Goal: Download file/media

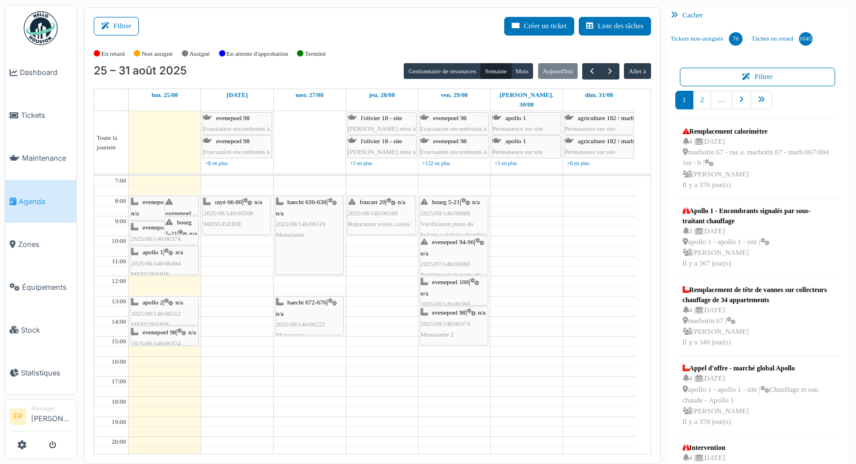
scroll to position [7, 0]
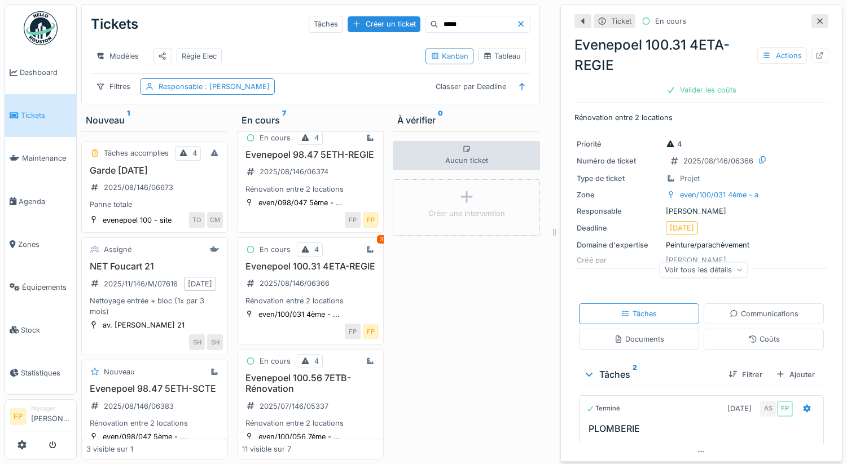
click at [815, 17] on icon at bounding box center [819, 20] width 9 height 7
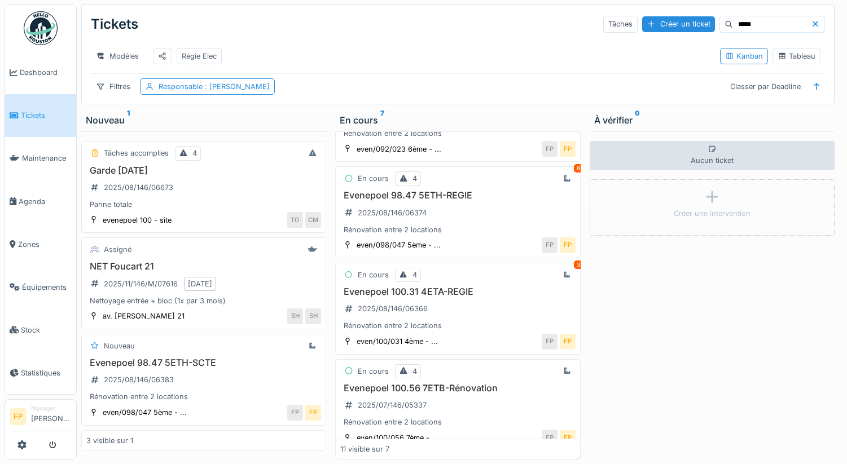
click at [811, 20] on icon at bounding box center [815, 23] width 9 height 7
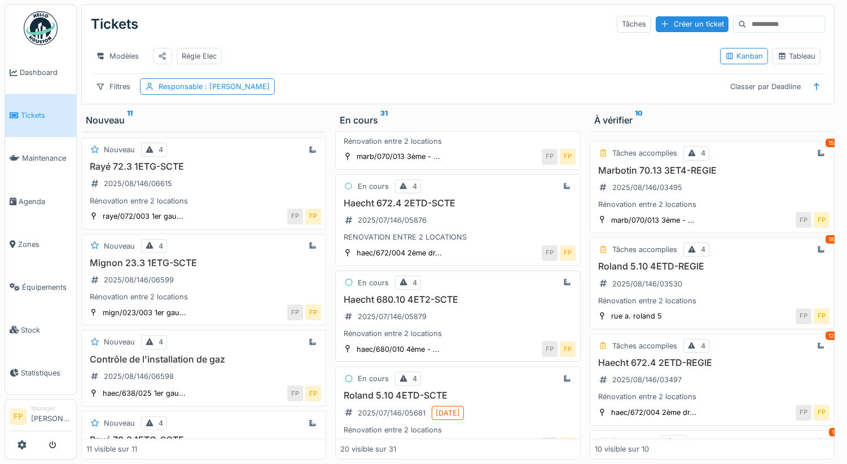
scroll to position [1686, 0]
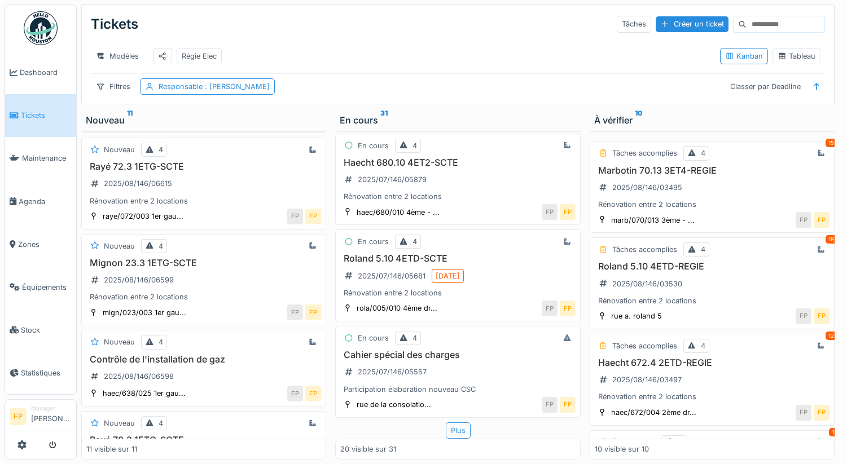
click at [452, 423] on div "Plus" at bounding box center [458, 431] width 25 height 16
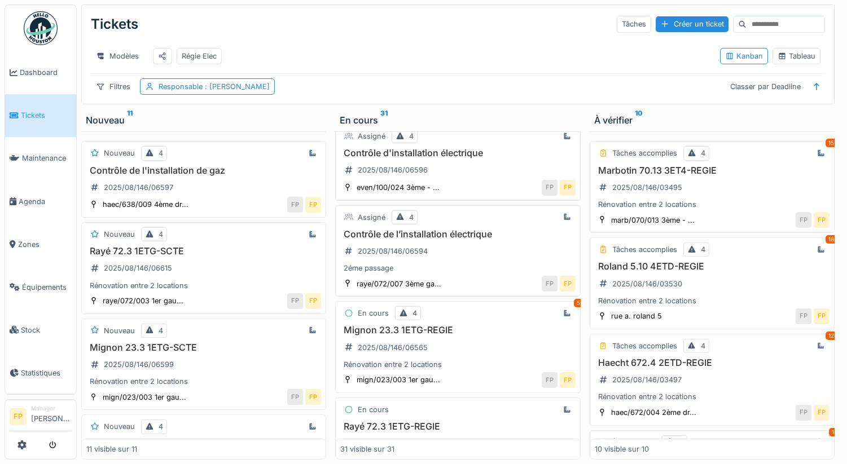
scroll to position [113, 0]
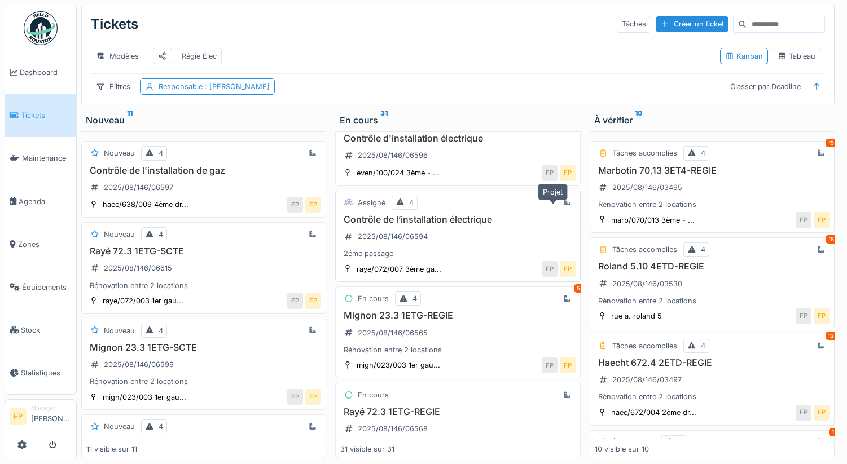
click at [564, 200] on icon at bounding box center [567, 202] width 6 height 6
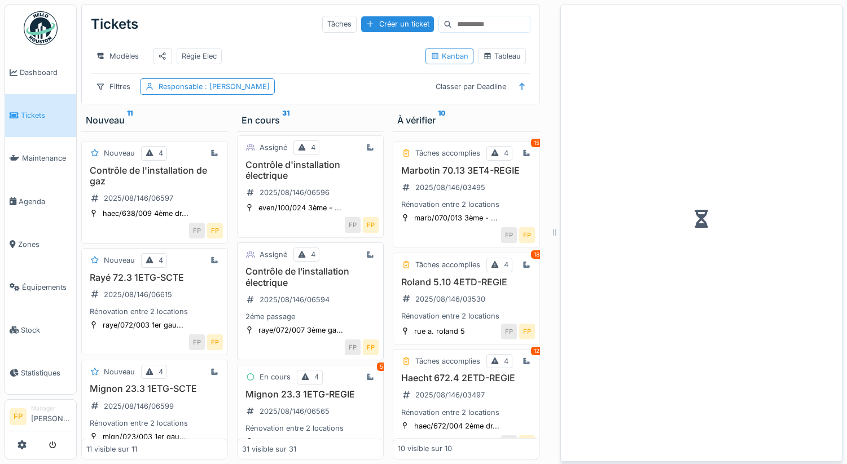
scroll to position [139, 0]
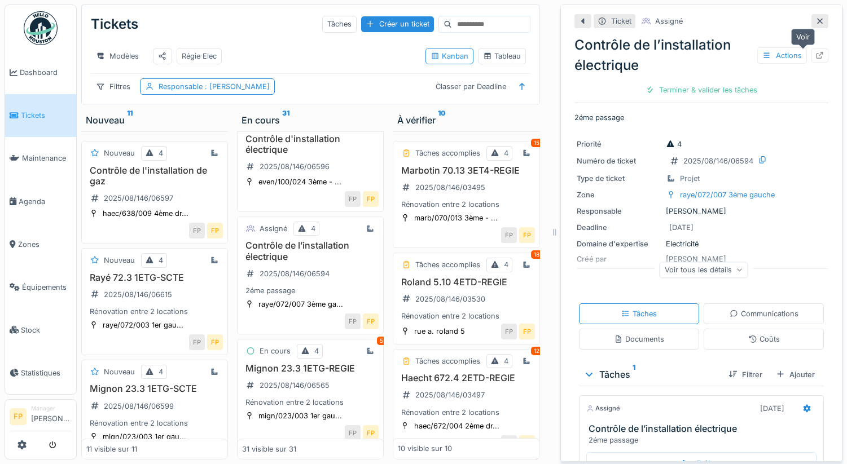
click at [817, 52] on icon at bounding box center [820, 55] width 7 height 7
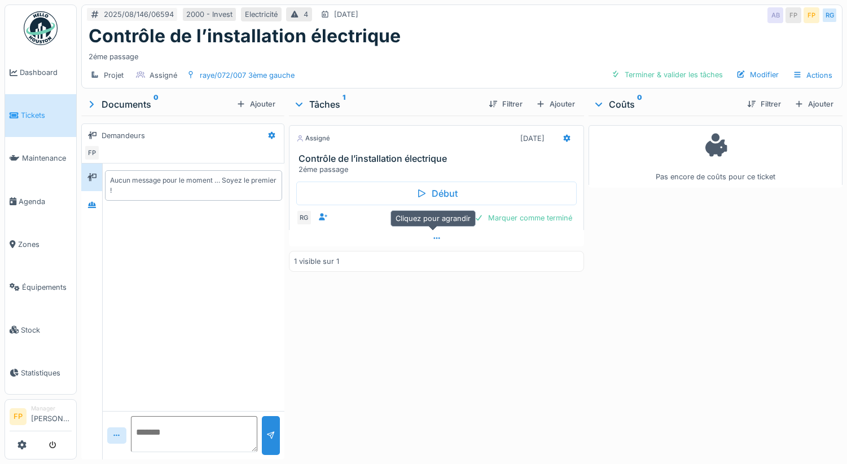
click at [436, 239] on icon at bounding box center [436, 238] width 9 height 7
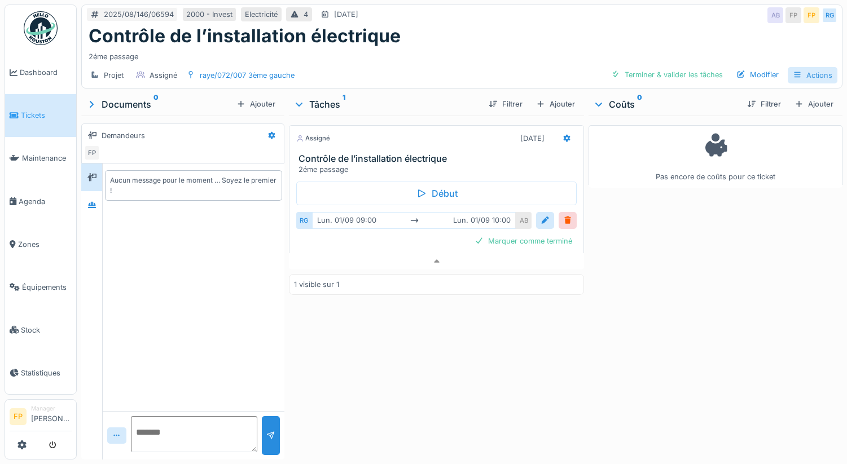
click at [810, 67] on div "Actions" at bounding box center [813, 75] width 50 height 16
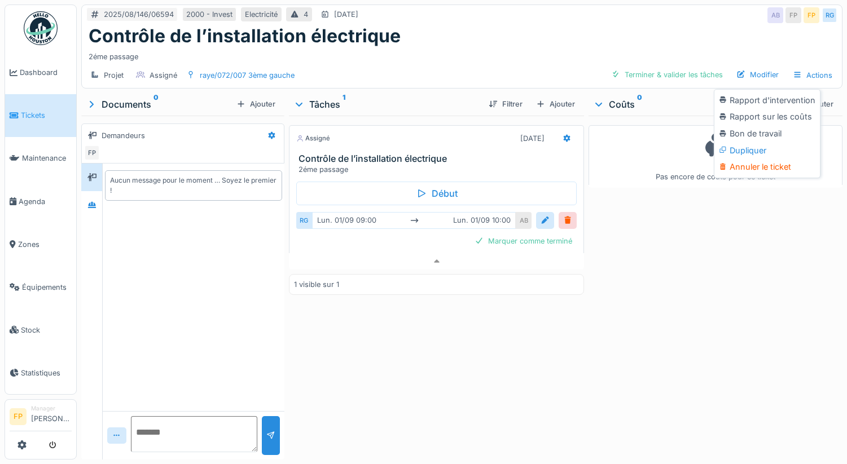
click at [761, 110] on div "Rapport sur les coûts" at bounding box center [767, 116] width 101 height 17
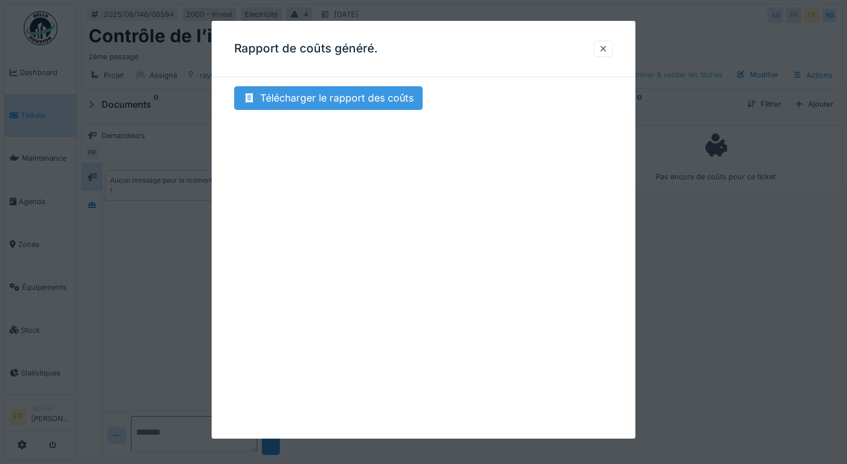
click at [383, 95] on div "Télécharger le rapport des coûts" at bounding box center [328, 98] width 188 height 24
click at [607, 51] on div at bounding box center [603, 48] width 9 height 11
